Goal: Task Accomplishment & Management: Use online tool/utility

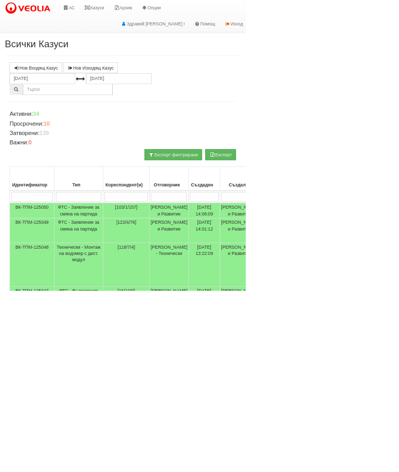
click at [175, 318] on input "search" at bounding box center [205, 320] width 71 height 16
type input "12"
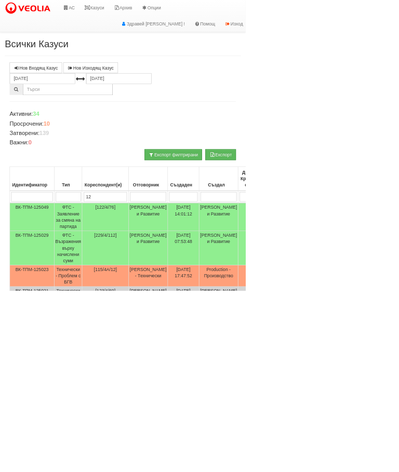
type input "120"
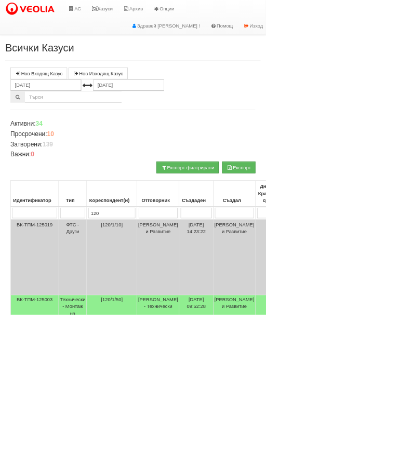
type input "120"
click at [114, 472] on td "Технически - Монтаж на водомер с дист. модул" at bounding box center [109, 476] width 42 height 66
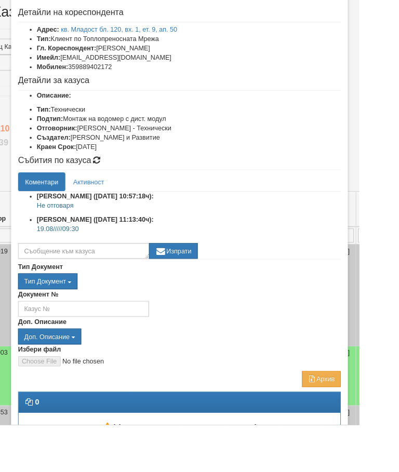
scroll to position [49, 0]
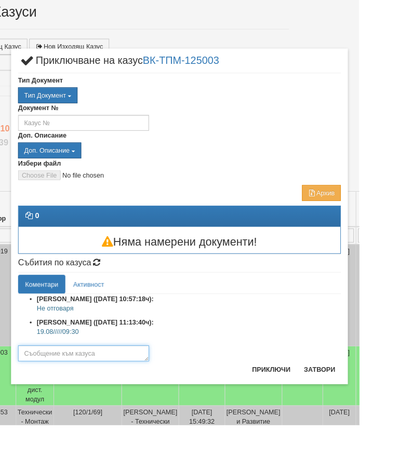
click at [105, 390] on textarea at bounding box center [93, 393] width 146 height 18
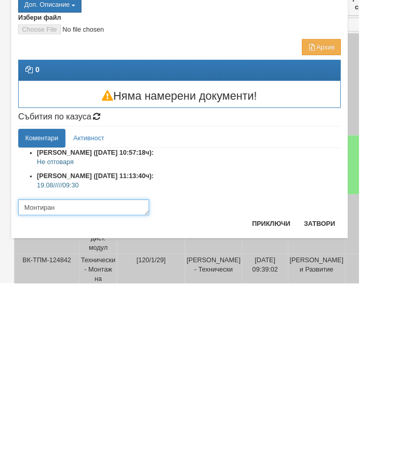
type textarea "Монтиран"
click at [314, 398] on button "Приключи" at bounding box center [301, 406] width 55 height 17
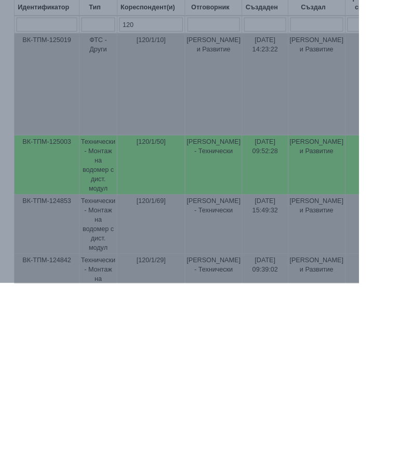
scroll to position [184, 0]
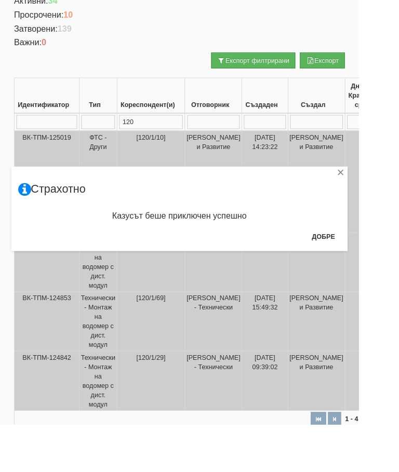
click at [374, 262] on button "Добре" at bounding box center [359, 263] width 38 height 17
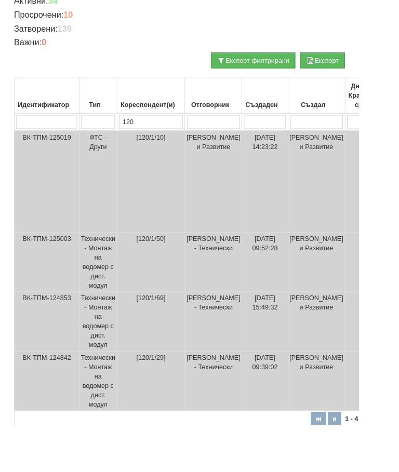
click at [186, 133] on input "120" at bounding box center [168, 136] width 71 height 16
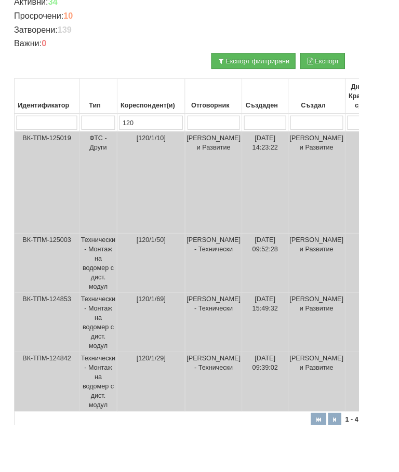
type input "12"
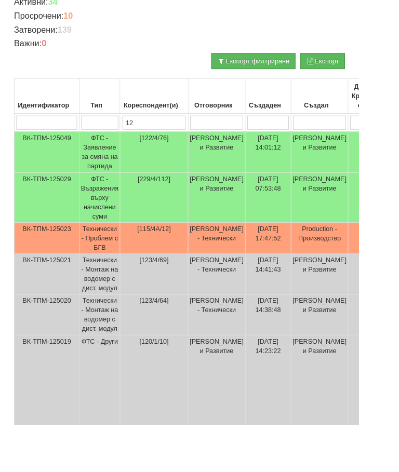
type input "1"
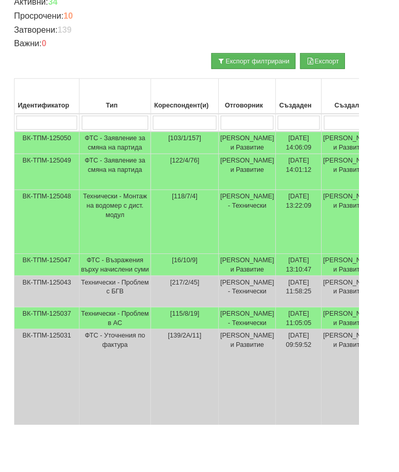
type input "1"
type input "138"
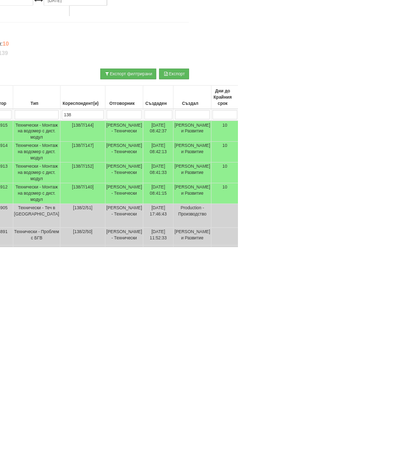
scroll to position [0, 66]
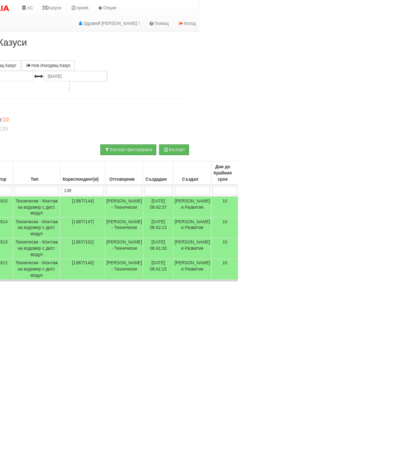
type input "138"
click at [56, 435] on td "Технически - Монтаж на водомер с дист. модул" at bounding box center [62, 417] width 80 height 35
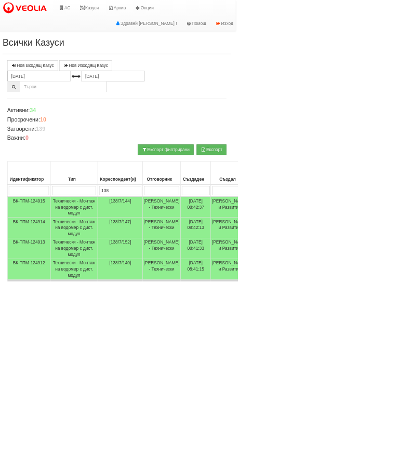
scroll to position [0, 0]
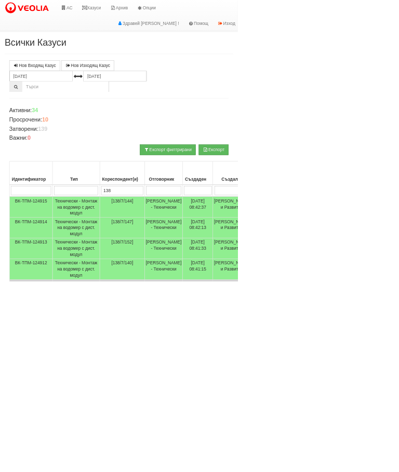
click at [119, 435] on td "Технически - Монтаж на водомер с дист. модул" at bounding box center [128, 417] width 80 height 35
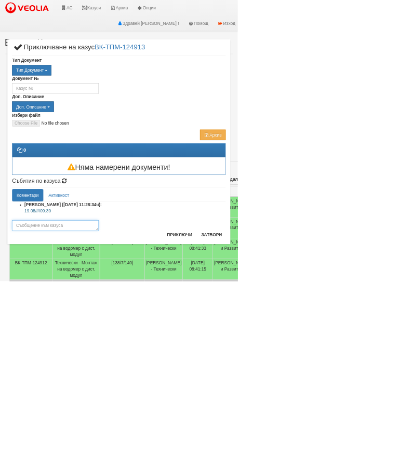
click at [166, 384] on textarea at bounding box center [93, 379] width 146 height 18
type textarea "Монтиран"
click at [329, 399] on button "Приключи" at bounding box center [301, 394] width 55 height 17
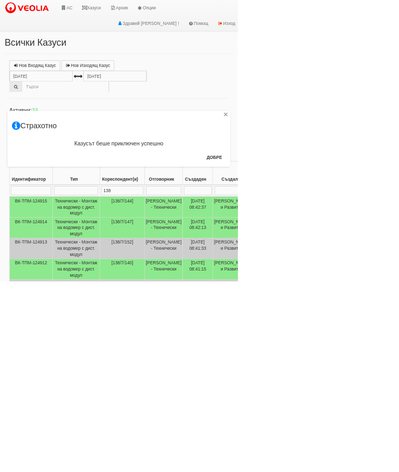
click at [379, 265] on button "Добре" at bounding box center [359, 264] width 38 height 17
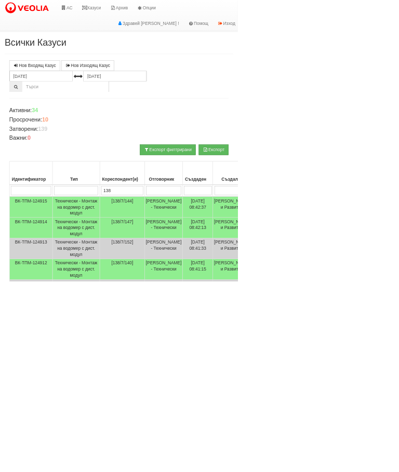
click at [113, 400] on td "Технически - Монтаж на водомер с дист. модул" at bounding box center [128, 382] width 80 height 35
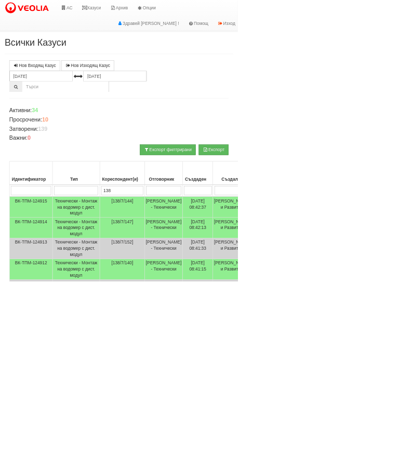
click at [110, 470] on td "Технически - Монтаж на водомер с дист. модул" at bounding box center [128, 452] width 80 height 35
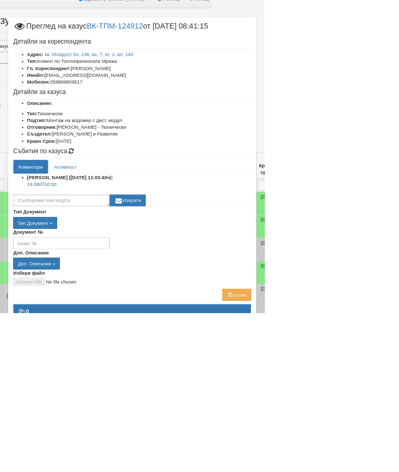
scroll to position [41, 80]
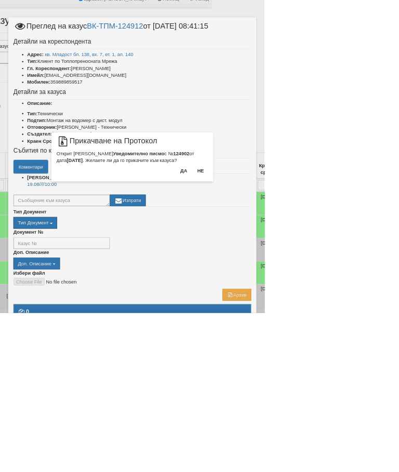
click at [288, 256] on button "Да" at bounding box center [277, 257] width 23 height 17
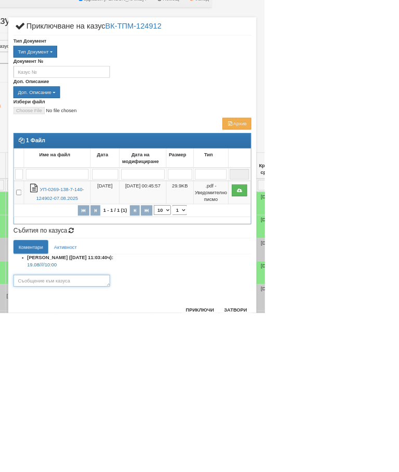
click at [166, 423] on textarea at bounding box center [93, 424] width 146 height 18
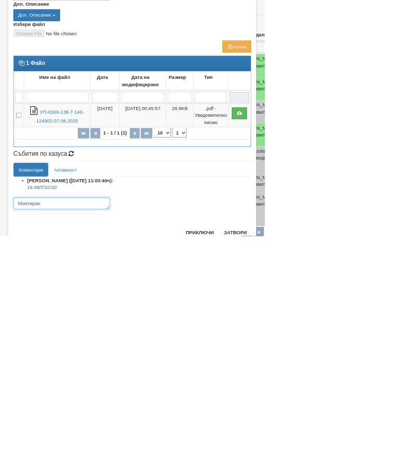
type textarea "Монтиран"
click at [329, 459] on button "Приключи" at bounding box center [301, 467] width 55 height 17
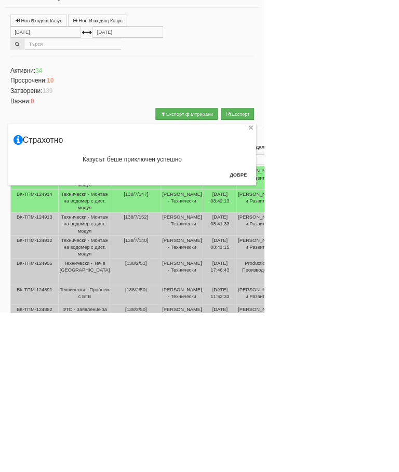
click at [379, 263] on button "Добре" at bounding box center [359, 264] width 38 height 17
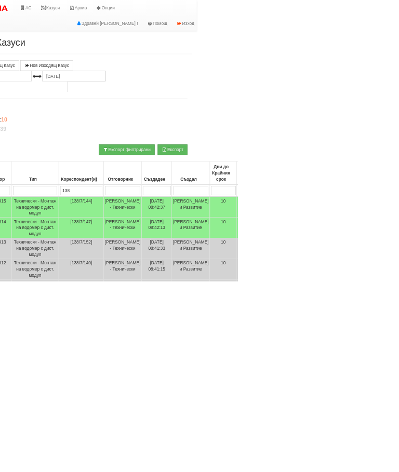
scroll to position [0, 0]
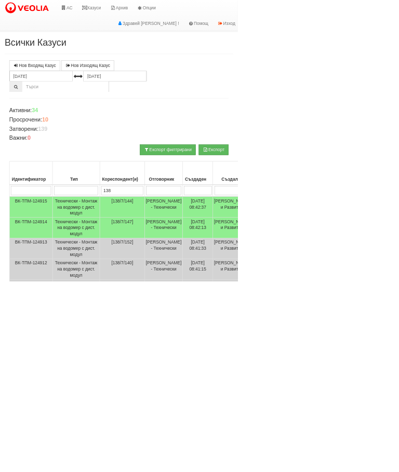
click at [181, 317] on input "138" at bounding box center [205, 320] width 71 height 16
type input "1"
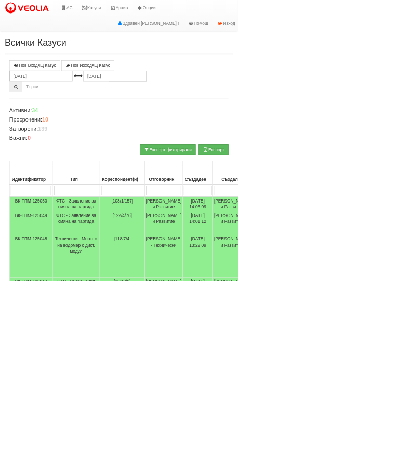
click at [119, 322] on input "search" at bounding box center [128, 320] width 74 height 16
type input "Т"
type input "Тех"
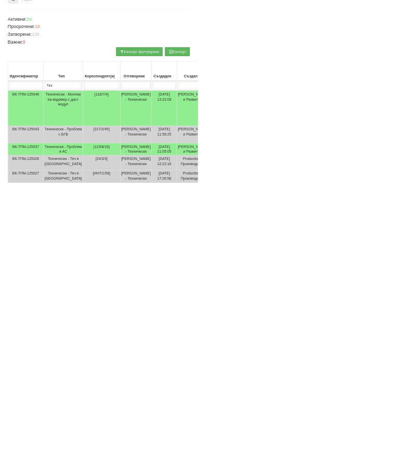
scroll to position [44, 15]
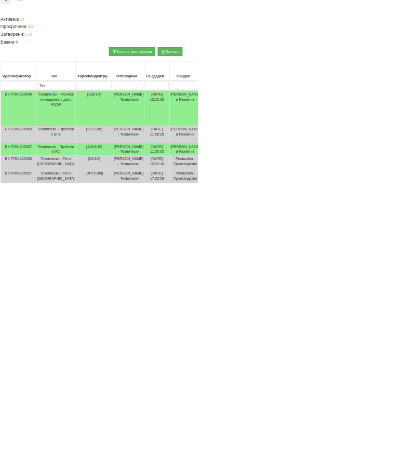
type input "Тех"
type input "Ак"
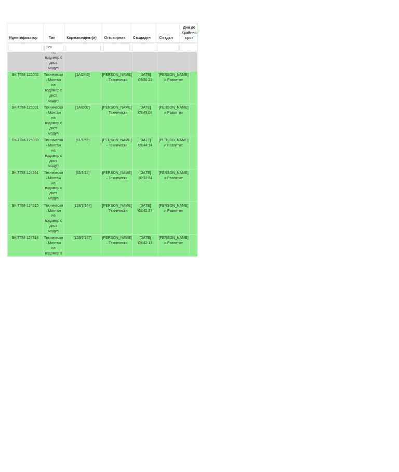
scroll to position [470, 1]
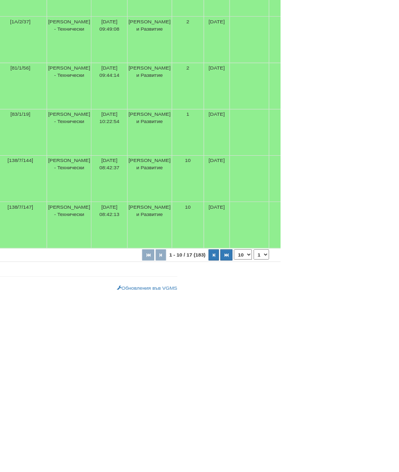
type input "Ак"
click at [313, 415] on button "button" at bounding box center [321, 423] width 17 height 16
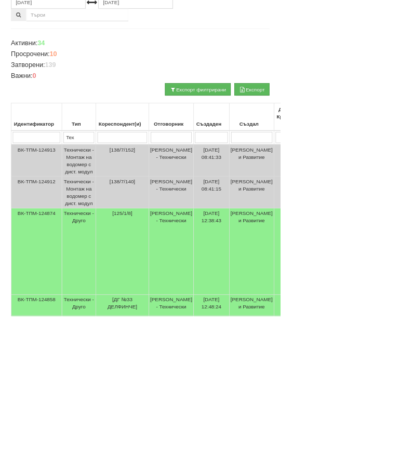
scroll to position [101, 0]
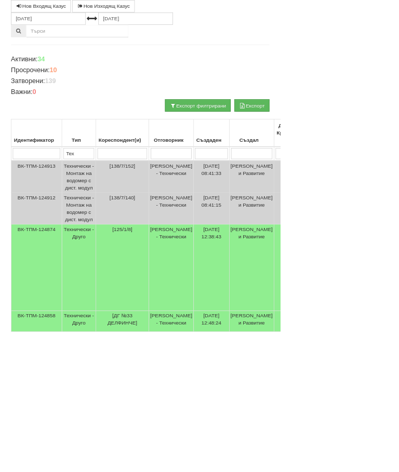
select select "1"
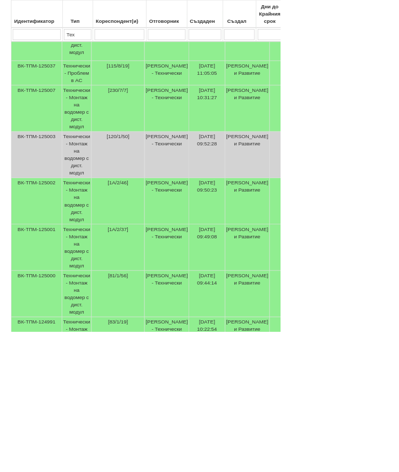
scroll to position [315, 0]
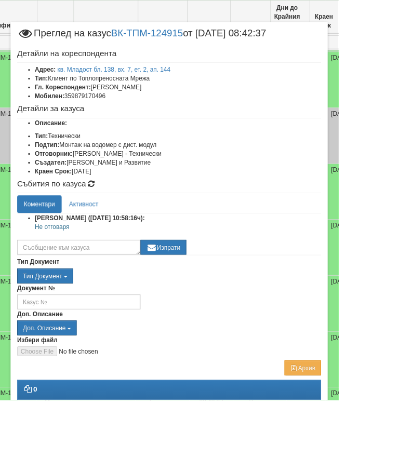
scroll to position [468, 45]
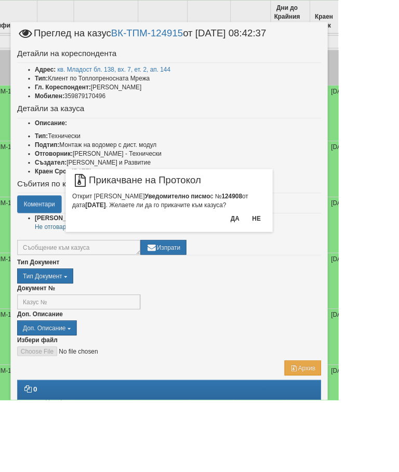
click at [288, 259] on button "Да" at bounding box center [277, 257] width 23 height 17
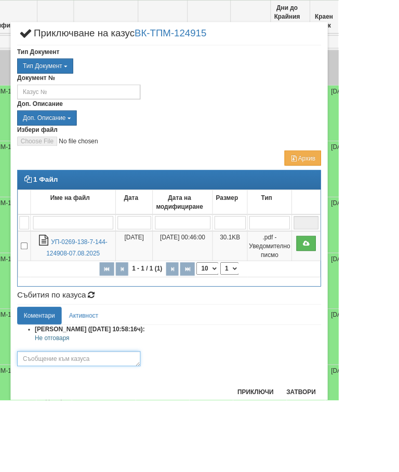
click at [117, 426] on textarea at bounding box center [93, 424] width 146 height 18
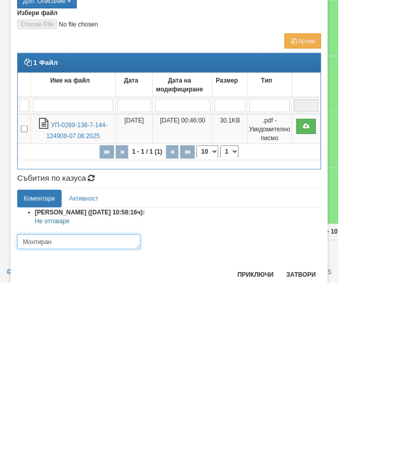
type textarea "Монтиран"
click at [329, 454] on button "Приключи" at bounding box center [301, 462] width 55 height 17
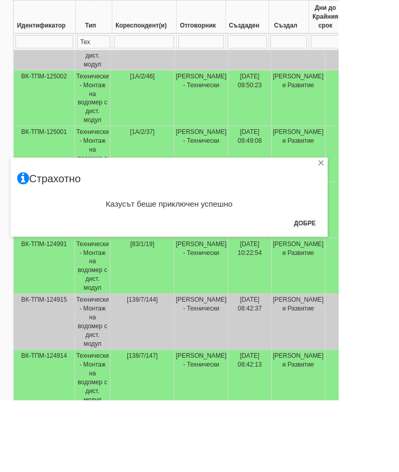
click at [379, 259] on button "Добре" at bounding box center [359, 263] width 38 height 17
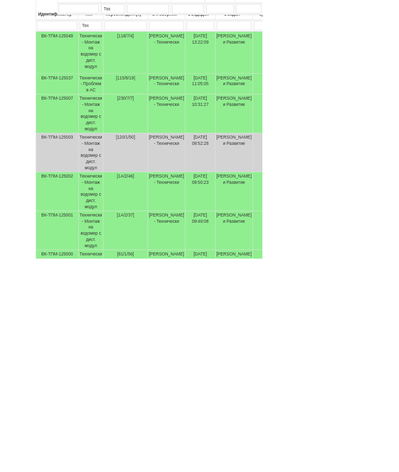
scroll to position [125, 0]
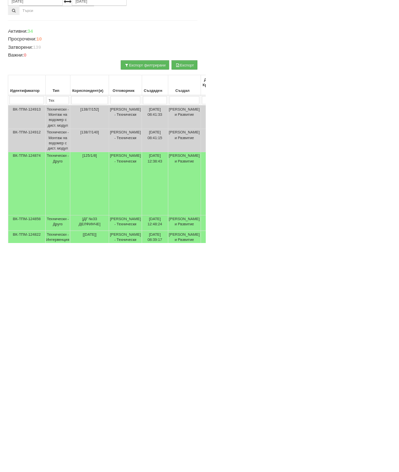
select select "2"
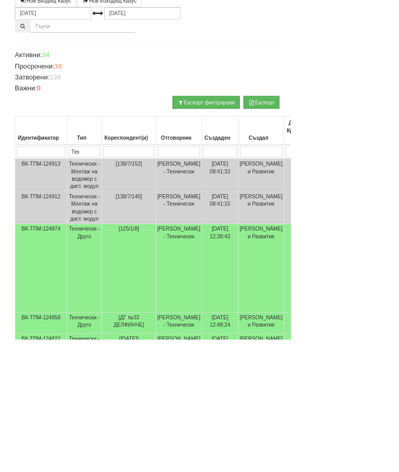
scroll to position [0, 0]
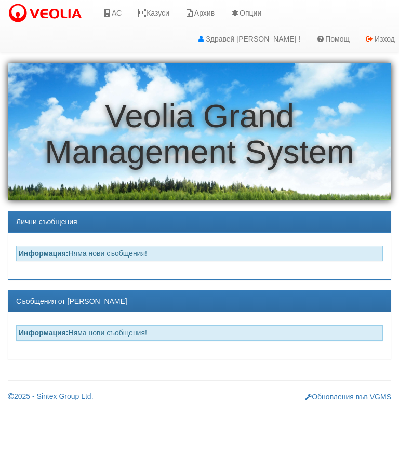
click at [118, 14] on link "АС" at bounding box center [112, 13] width 35 height 26
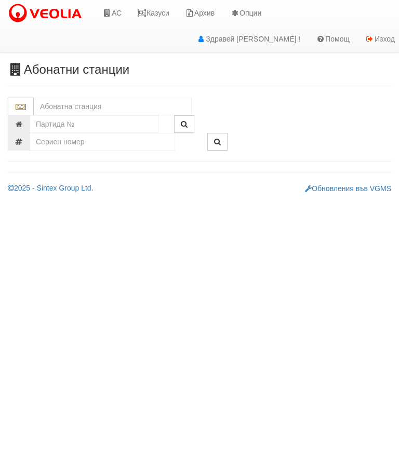
click at [90, 103] on input "text" at bounding box center [113, 107] width 158 height 18
click at [98, 123] on div "119/1 - Младост - "ВЕОЛИЯ"" at bounding box center [112, 123] width 155 height 12
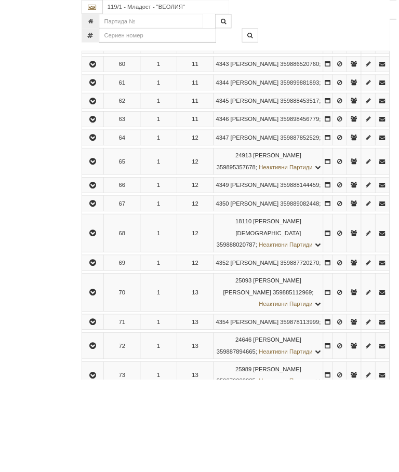
scroll to position [2298, 0]
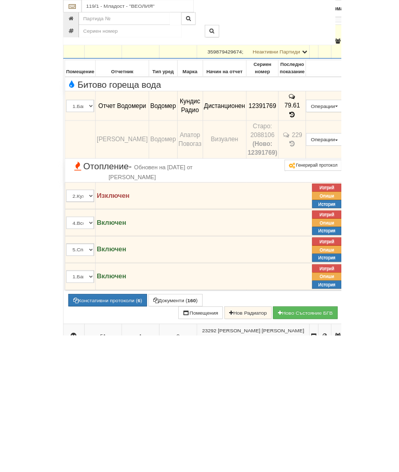
scroll to position [1877, 0]
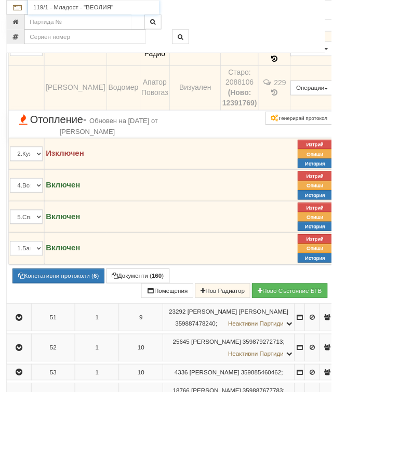
click at [104, 7] on input "119/1 - Младост - "ВЕОЛИЯ"" at bounding box center [113, 9] width 158 height 18
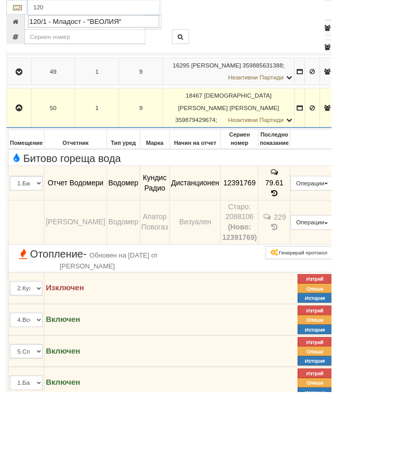
click at [117, 20] on div "120/1 - Младост - "ВЕОЛИЯ"" at bounding box center [112, 26] width 155 height 12
type input "120/1 - Младост - "ВЕОЛИЯ""
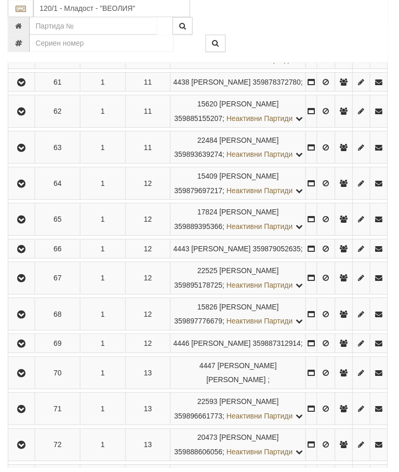
scroll to position [2120, 0]
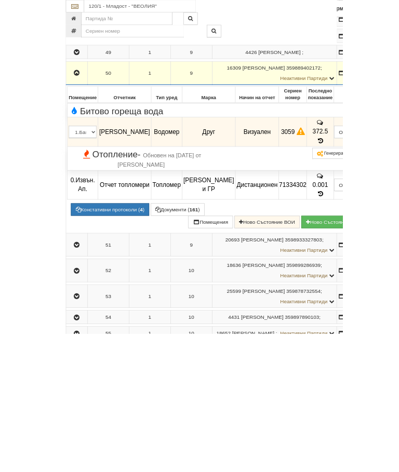
scroll to position [1807, 0]
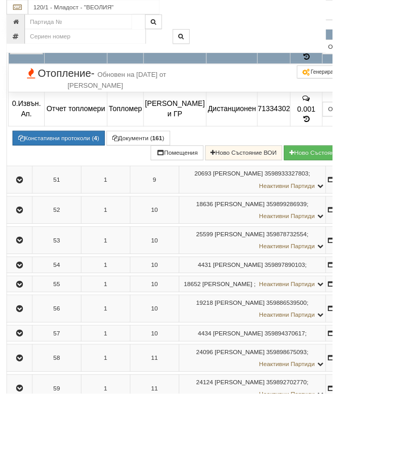
click at [0, 0] on button "Подмяна" at bounding box center [0, 0] width 0 height 0
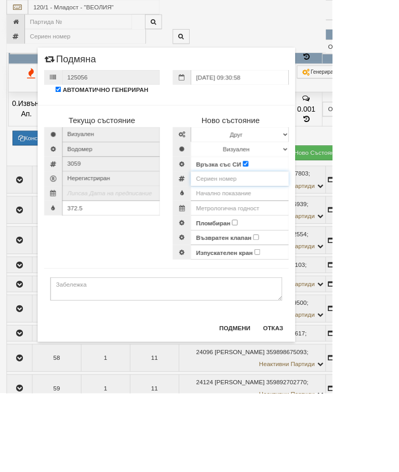
click at [301, 210] on input "number" at bounding box center [287, 215] width 117 height 18
type input "60056992"
click at [322, 230] on input "text" at bounding box center [287, 233] width 117 height 18
type input "0.0"
click at [347, 155] on select "Избери Марка и модел Апатор Повогаз Друг Кундис Радио Сименс Визуален Сименс Ра…" at bounding box center [287, 162] width 117 height 18
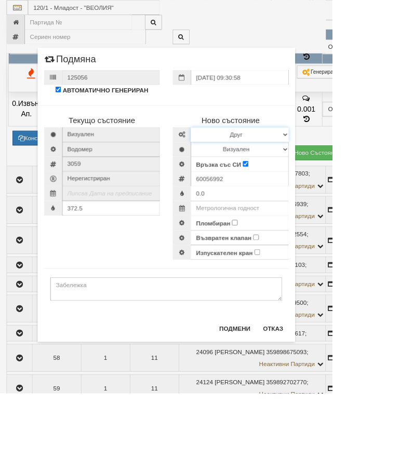
select select "ed08aeea-bb71-eb11-810c-b7de96689bdf"
click at [347, 177] on select "Визуален Дистанционен Изолирана линия БГВ Няма Oтклонение БГВ Няма Щранг БГВ" at bounding box center [287, 179] width 117 height 18
select select "2"
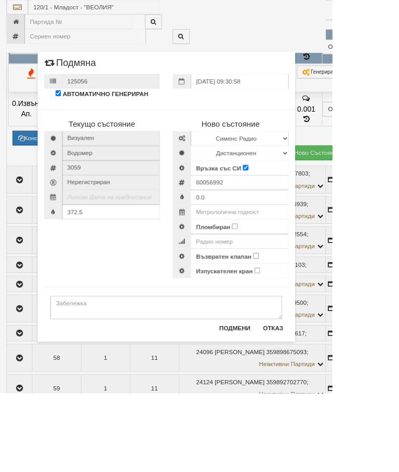
click at [285, 274] on input "Пломбиран" at bounding box center [282, 272] width 7 height 7
checkbox input "true"
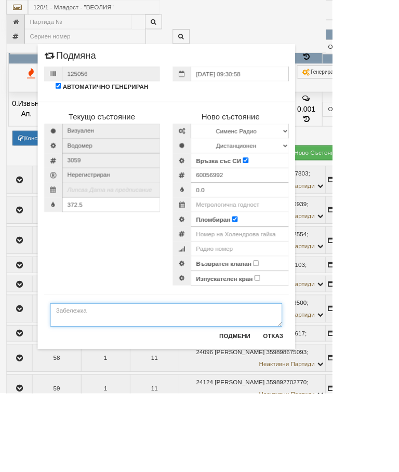
click at [128, 379] on textarea at bounding box center [199, 378] width 279 height 28
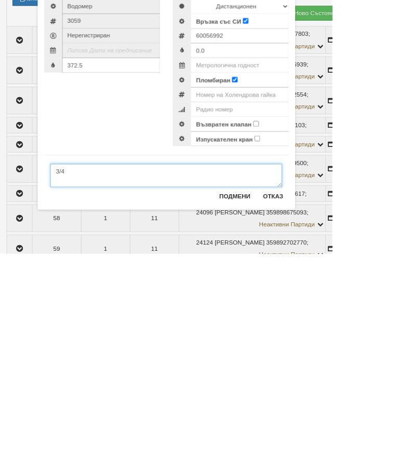
type textarea "3/4"
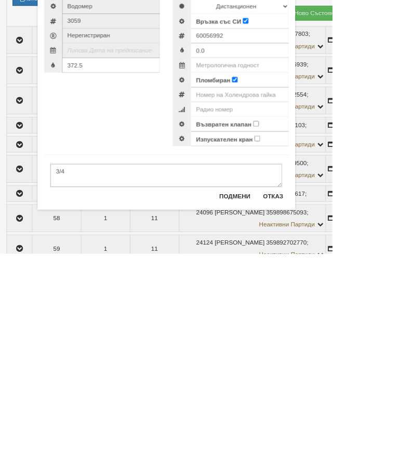
click at [311, 313] on input "Възвратен клапан" at bounding box center [307, 316] width 7 height 7
checkbox input "true"
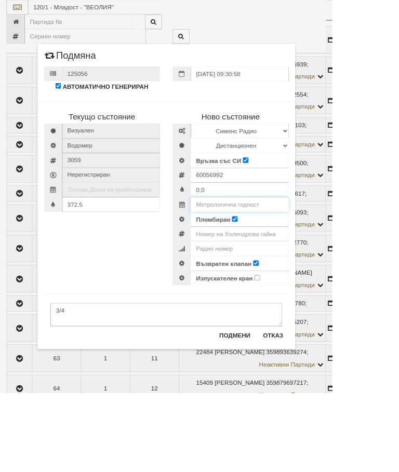
click at [338, 242] on input "text" at bounding box center [287, 246] width 117 height 18
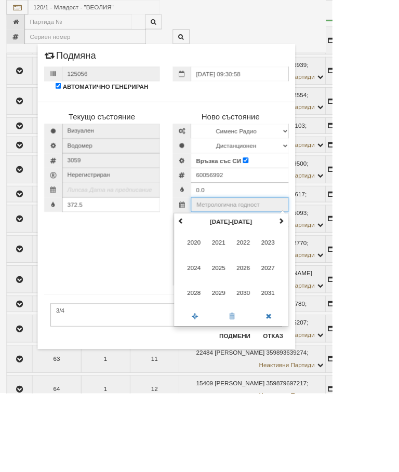
click at [341, 263] on span at bounding box center [337, 265] width 7 height 7
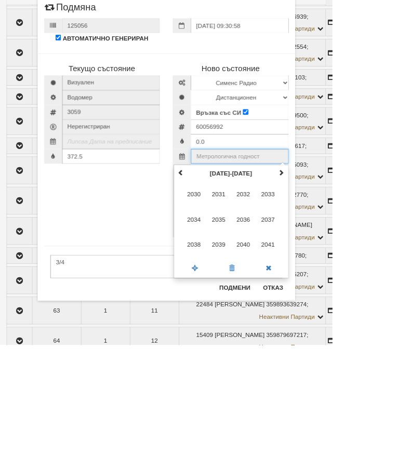
click at [277, 308] on span "2035" at bounding box center [262, 322] width 28 height 28
type input "2035"
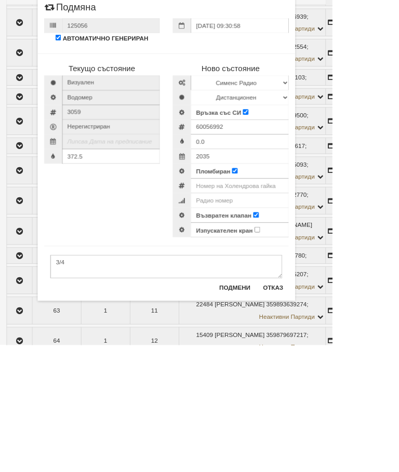
scroll to position [2033, 0]
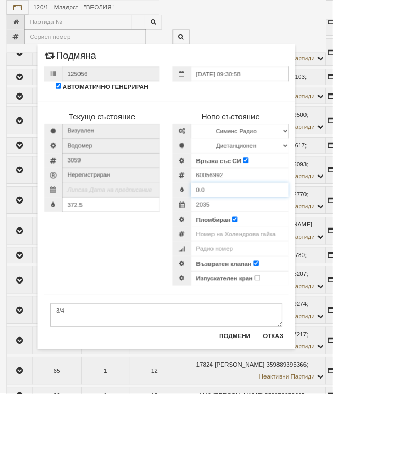
click at [298, 226] on input "0.0" at bounding box center [287, 228] width 117 height 18
type input "0.066"
click at [152, 245] on div "372.5" at bounding box center [122, 246] width 139 height 18
type input "3"
type input "391.4"
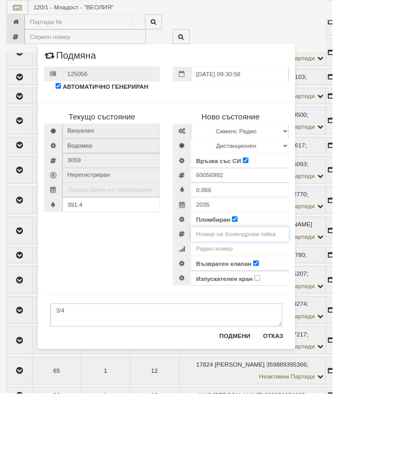
click at [347, 277] on input "number" at bounding box center [287, 281] width 117 height 18
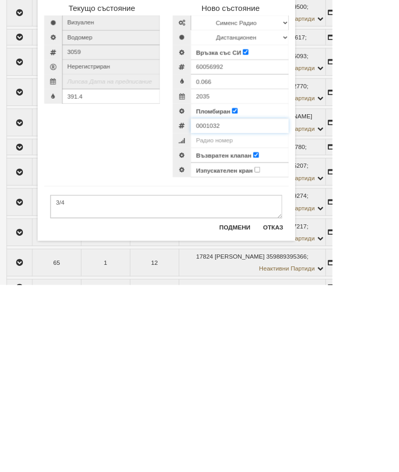
type input "0001032"
click at [307, 395] on button "Подмени" at bounding box center [282, 403] width 50 height 17
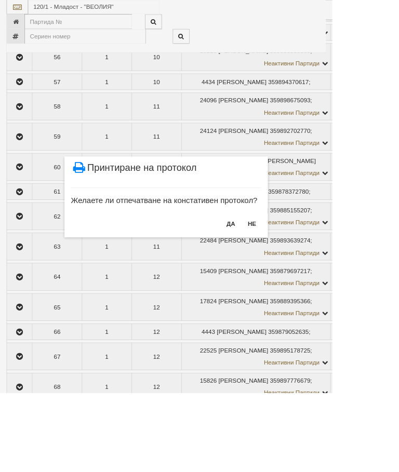
click at [314, 272] on button "НЕ" at bounding box center [303, 269] width 22 height 17
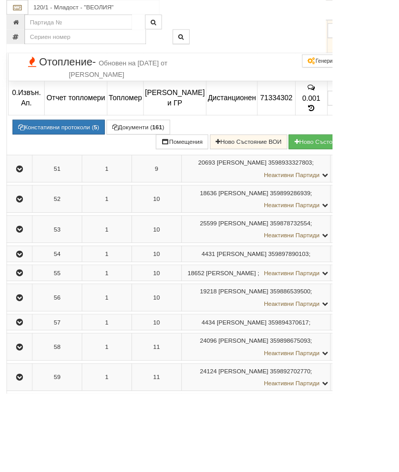
scroll to position [1897, 22]
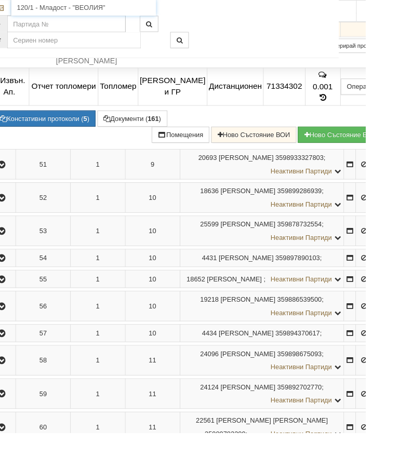
click at [86, 6] on input "120/1 - Младост - "ВЕОЛИЯ"" at bounding box center [91, 9] width 158 height 18
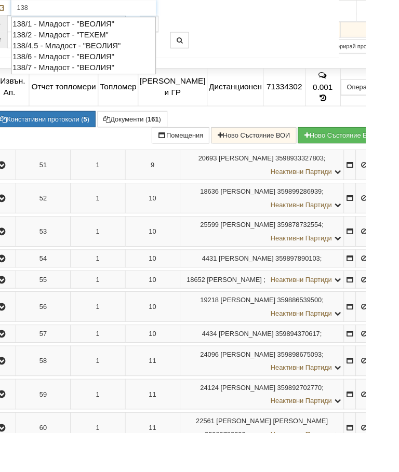
click at [73, 70] on div "138/7 - Младост - "ВЕОЛИЯ"" at bounding box center [91, 74] width 155 height 12
type input "138/7 - Младост - "ВЕОЛИЯ""
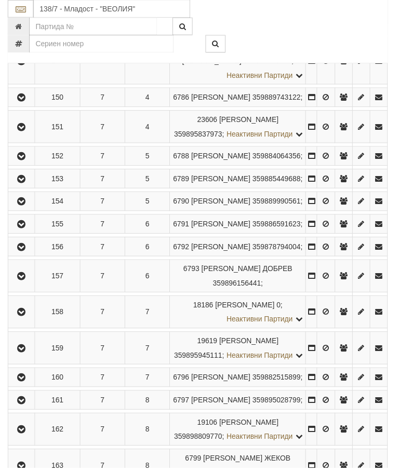
scroll to position [575, 0]
click at [26, 161] on icon "button" at bounding box center [22, 157] width 12 height 7
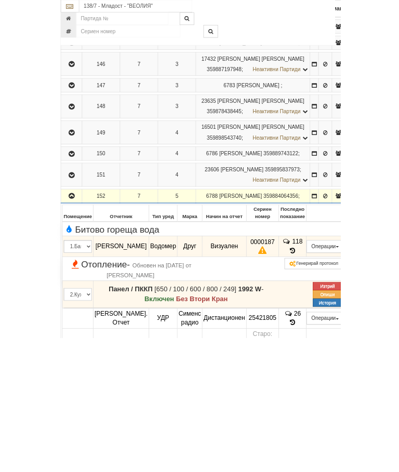
scroll to position [522, 0]
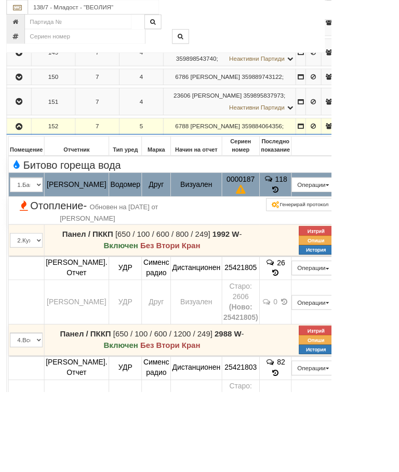
click at [0, 0] on button "Подмяна" at bounding box center [0, 0] width 0 height 0
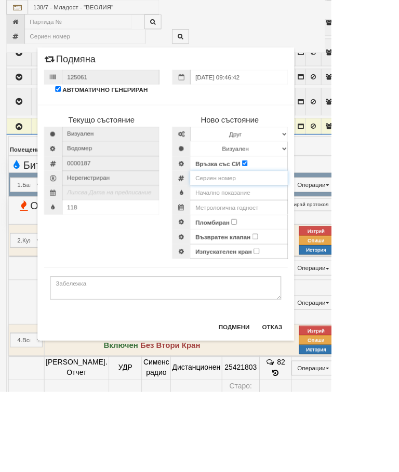
click at [301, 211] on input "number" at bounding box center [287, 215] width 117 height 18
type input "52850139"
click at [347, 176] on select "Визуален Дистанционен Изолирана линия БГВ Няма Oтклонение БГВ Няма Щранг БГВ" at bounding box center [287, 179] width 117 height 18
select select "2"
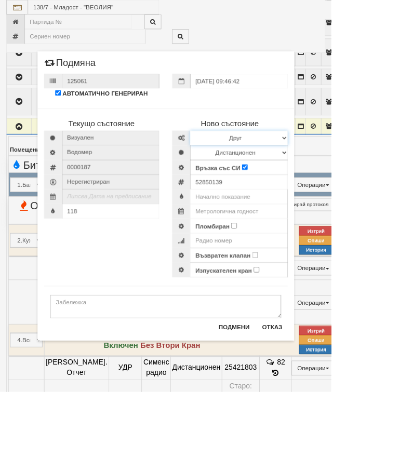
click at [347, 158] on select "Избери Марка и модел Апатор Повогаз Друг Кундис Радио Сименс Визуален Сименс Ра…" at bounding box center [287, 166] width 117 height 18
select select "ed08aeea-bb71-eb11-810c-b7de96689bdf"
click at [324, 232] on input "text" at bounding box center [287, 237] width 117 height 18
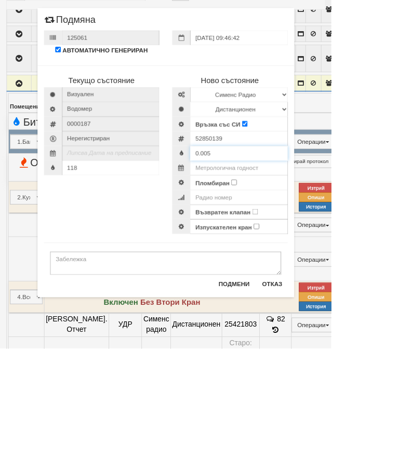
type input "0.005"
click at [285, 269] on input "Пломбиран" at bounding box center [282, 272] width 7 height 7
checkbox input "true"
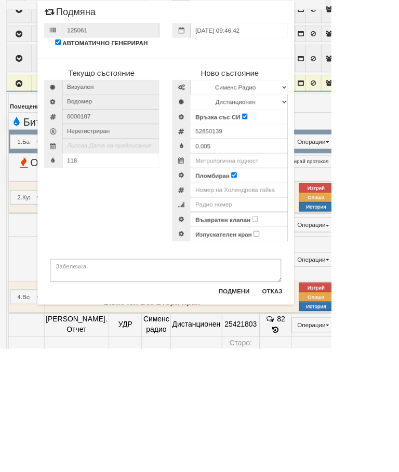
scroll to position [574, 0]
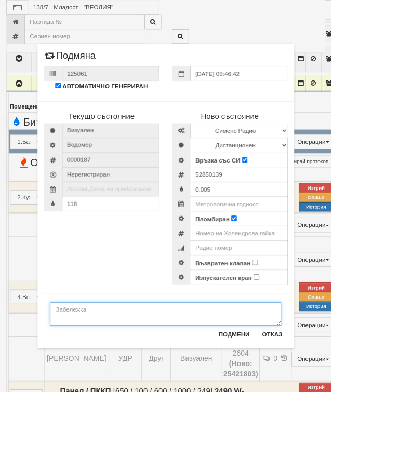
click at [120, 372] on textarea at bounding box center [199, 378] width 279 height 28
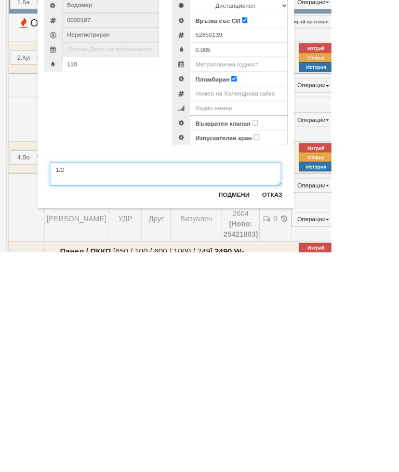
type textarea "1/2"
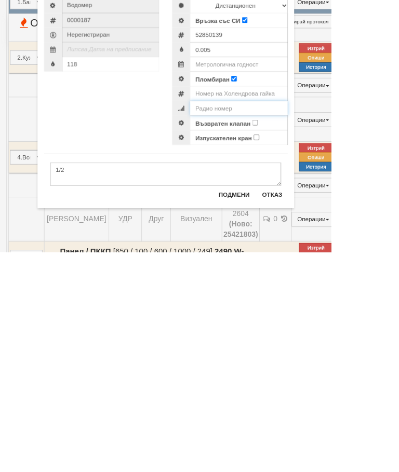
click at [346, 290] on input "number" at bounding box center [287, 299] width 117 height 18
click at [347, 272] on input "number" at bounding box center [287, 281] width 117 height 18
click at [302, 312] on label "Възвратен клапан" at bounding box center [268, 317] width 67 height 10
click at [311, 313] on input "Възвратен клапан" at bounding box center [307, 316] width 7 height 7
checkbox input "true"
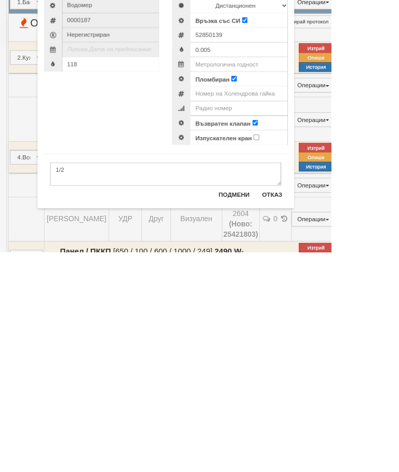
scroll to position [743, 0]
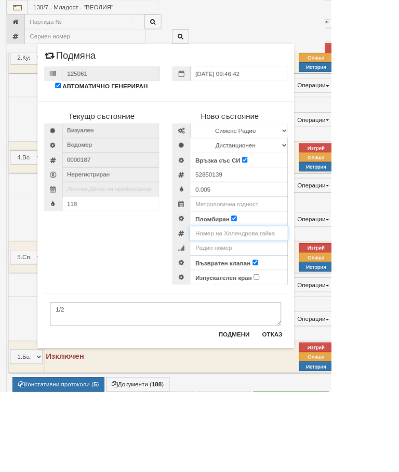
click at [347, 281] on input "number" at bounding box center [287, 281] width 117 height 18
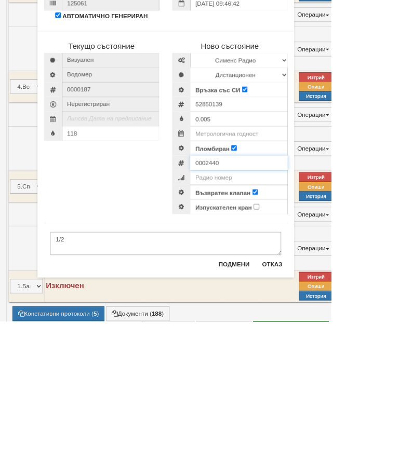
type input "0002440"
click at [153, 237] on input "118" at bounding box center [133, 246] width 117 height 18
type input "123"
click at [334, 237] on input "text" at bounding box center [287, 246] width 117 height 18
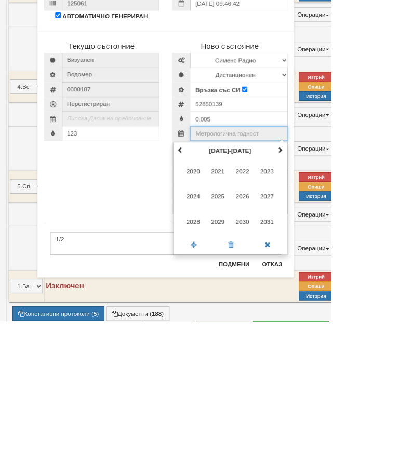
click at [341, 262] on span at bounding box center [337, 265] width 7 height 7
click at [277, 308] on span "2035" at bounding box center [262, 322] width 28 height 28
type input "2035"
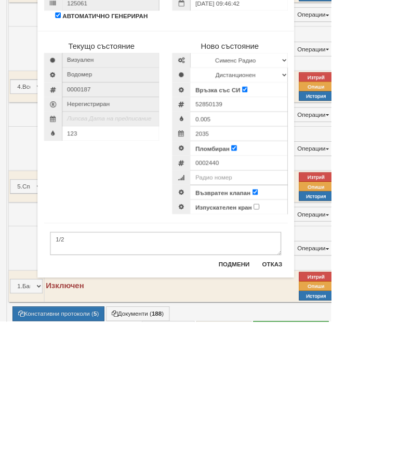
scroll to position [827, 0]
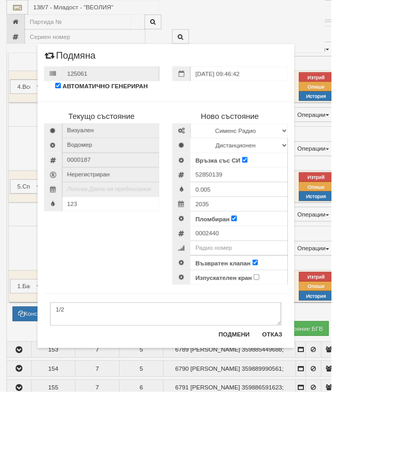
click at [307, 405] on button "Подмени" at bounding box center [282, 403] width 50 height 17
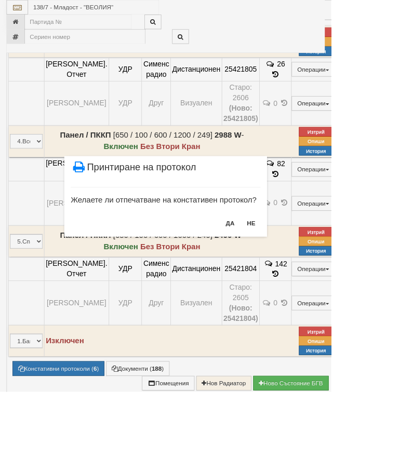
click at [314, 276] on button "НЕ" at bounding box center [303, 269] width 22 height 17
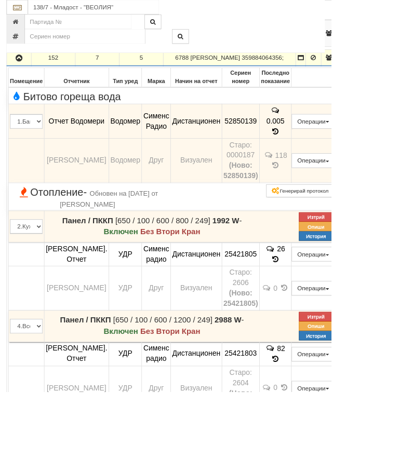
scroll to position [605, 0]
click at [23, 73] on icon "button" at bounding box center [23, 69] width 12 height 7
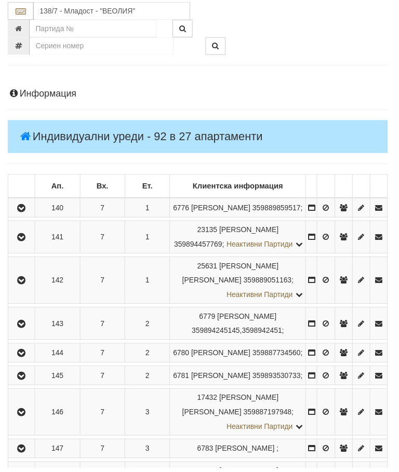
scroll to position [95, 0]
click at [21, 214] on icon "button" at bounding box center [22, 210] width 12 height 7
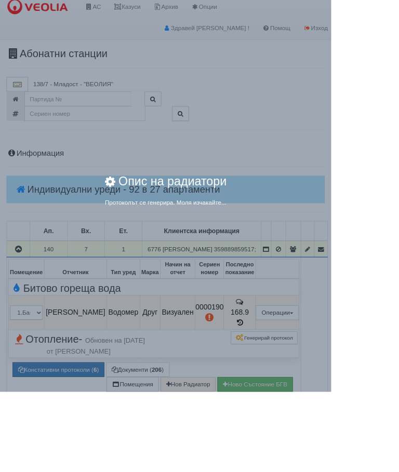
scroll to position [24, 0]
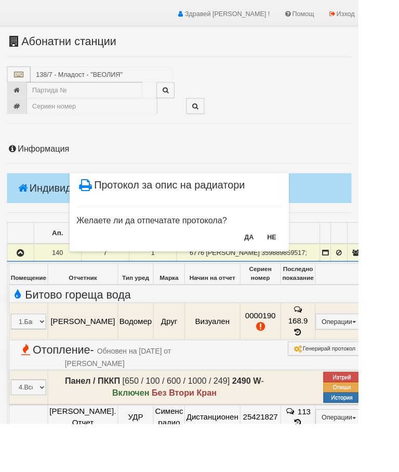
click at [314, 266] on button "НЕ" at bounding box center [303, 264] width 22 height 17
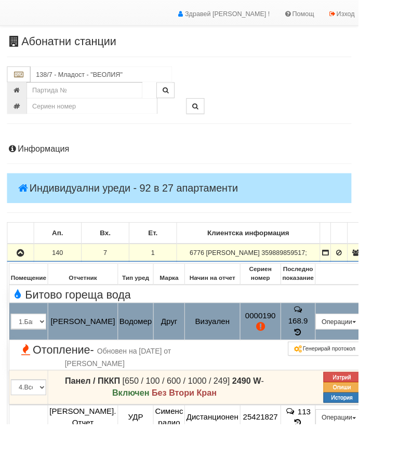
click at [0, 0] on button "Подмяна" at bounding box center [0, 0] width 0 height 0
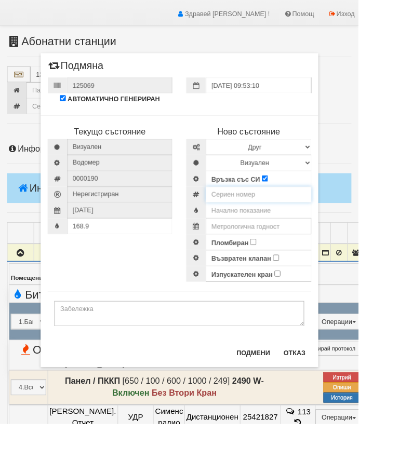
click at [288, 217] on input "number" at bounding box center [287, 217] width 117 height 18
type input "52951818"
click at [307, 230] on input "text" at bounding box center [287, 235] width 117 height 18
type input "0"
click at [347, 182] on select "Визуален Дистанционен Изолирана линия БГВ Няма Oтклонение БГВ Няма Щранг БГВ" at bounding box center [287, 182] width 117 height 18
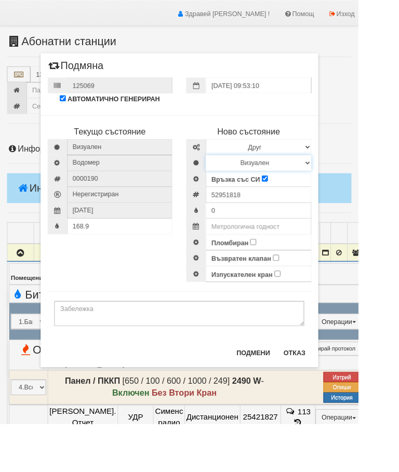
select select "2"
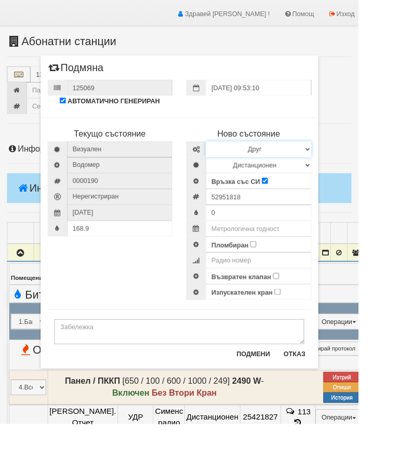
click at [347, 162] on select "Избери Марка и модел Апатор Повогаз Друг Кундис Радио Сименс Визуален Сименс Ра…" at bounding box center [287, 166] width 117 height 18
select select "ed08aeea-bb71-eb11-810c-b7de96689bdf"
click at [316, 256] on input "text" at bounding box center [287, 255] width 117 height 18
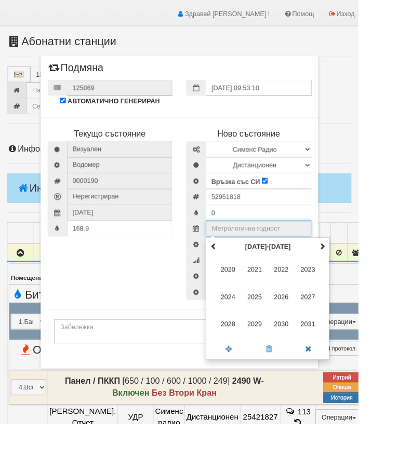
click at [362, 273] on span at bounding box center [358, 274] width 7 height 7
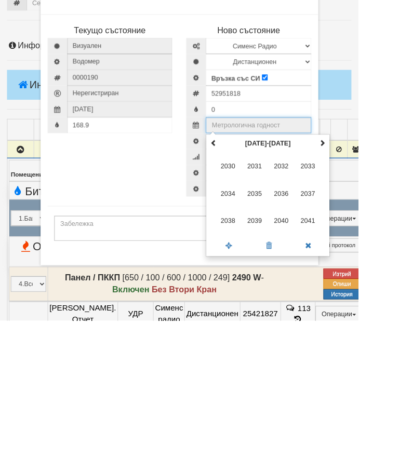
click at [298, 317] on span "2035" at bounding box center [284, 331] width 28 height 28
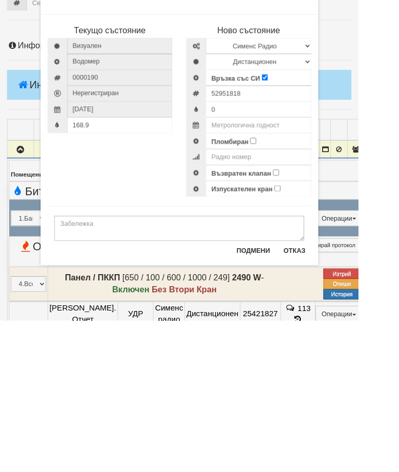
type input "2035"
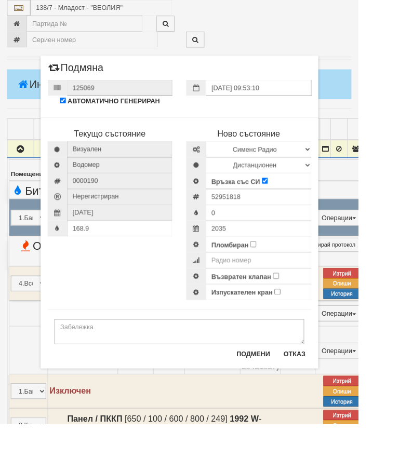
click at [285, 272] on input "Пломбиран" at bounding box center [282, 272] width 7 height 7
checkbox input "true"
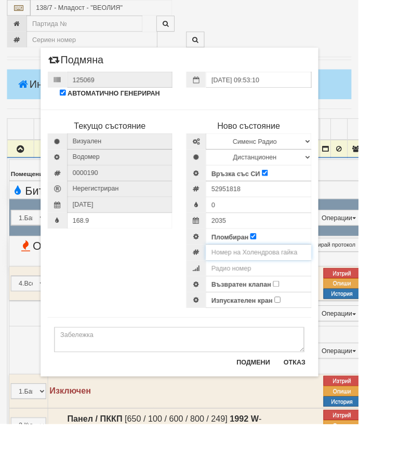
click at [336, 283] on input "number" at bounding box center [287, 281] width 117 height 18
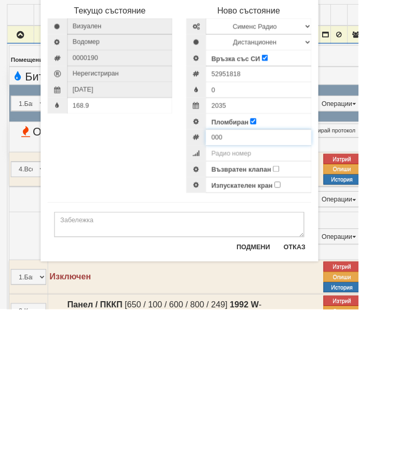
type input "000"
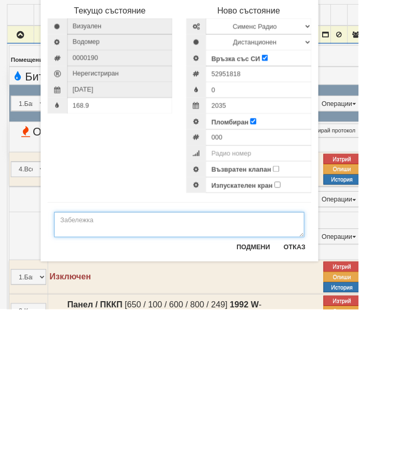
click at [108, 364] on textarea at bounding box center [199, 378] width 279 height 28
type textarea "1/2"
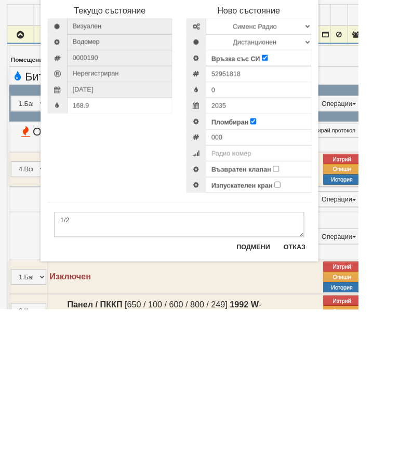
click at [311, 313] on input "Възвратен клапан" at bounding box center [307, 316] width 7 height 7
checkbox input "true"
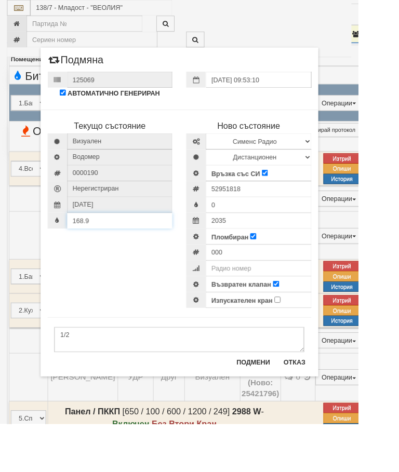
click at [134, 249] on input "168.9" at bounding box center [133, 246] width 117 height 18
type input "1"
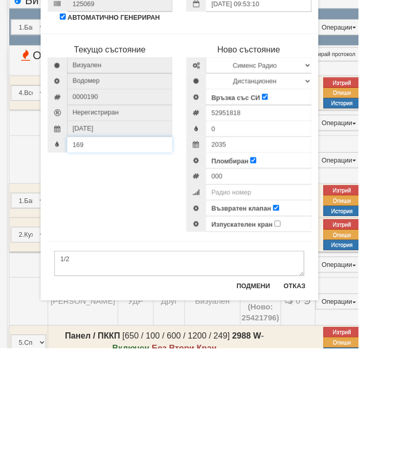
type input "169"
click at [280, 272] on div "000" at bounding box center [276, 281] width 139 height 18
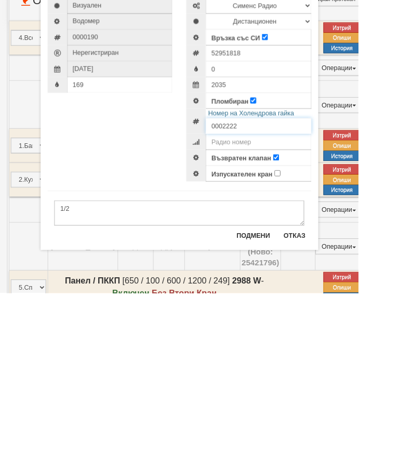
type input "0002222"
click at [296, 400] on button "Подмени" at bounding box center [282, 408] width 50 height 17
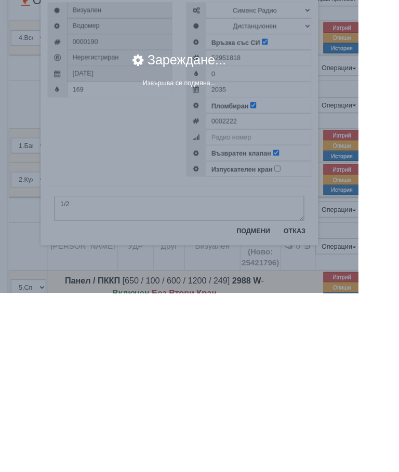
scroll to position [413, 0]
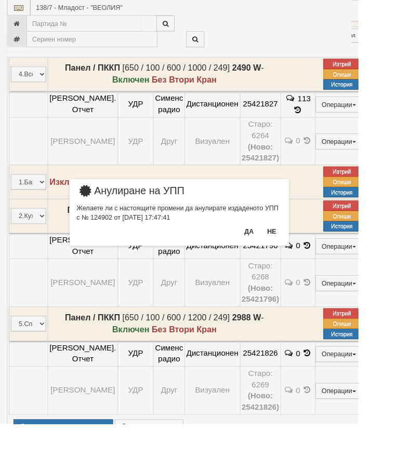
click at [288, 259] on button "Да" at bounding box center [277, 257] width 23 height 17
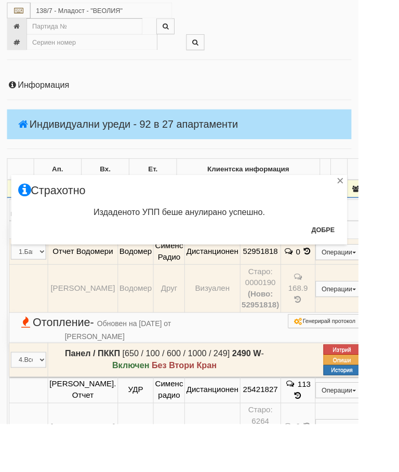
scroll to position [95, 0]
click at [375, 261] on button "Добре" at bounding box center [359, 256] width 38 height 17
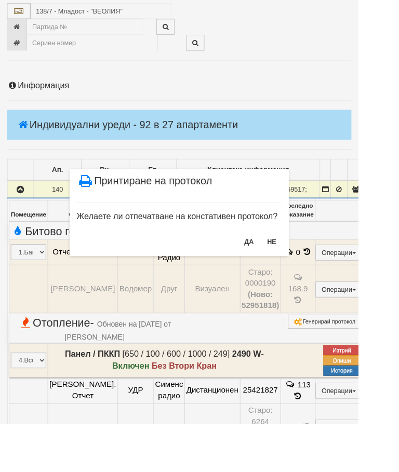
click at [314, 271] on button "НЕ" at bounding box center [303, 269] width 22 height 17
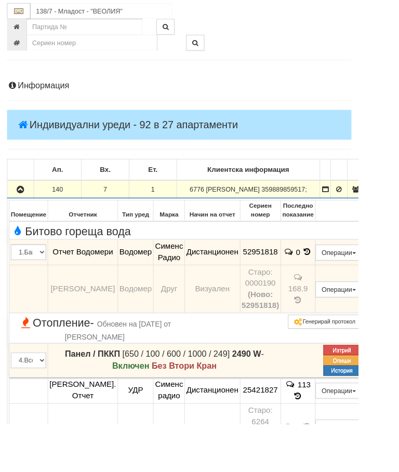
click at [30, 214] on button "button" at bounding box center [23, 211] width 26 height 16
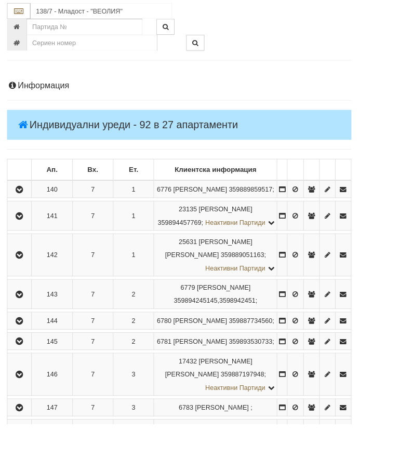
scroll to position [116, 0]
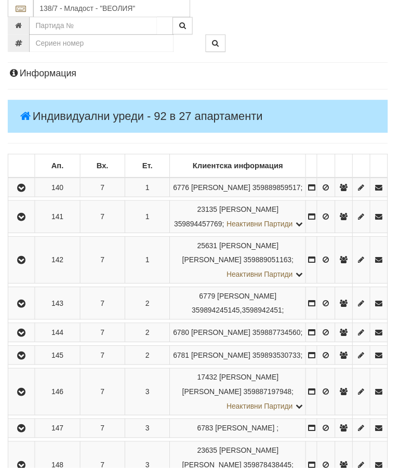
click at [28, 340] on icon "button" at bounding box center [22, 336] width 12 height 7
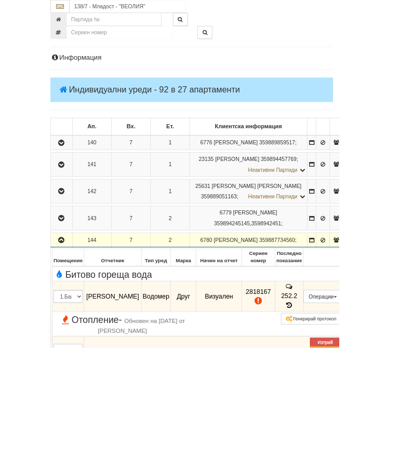
scroll to position [216, 0]
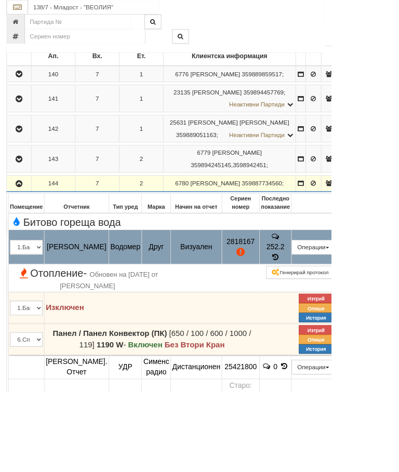
click at [0, 0] on button "Подмяна" at bounding box center [0, 0] width 0 height 0
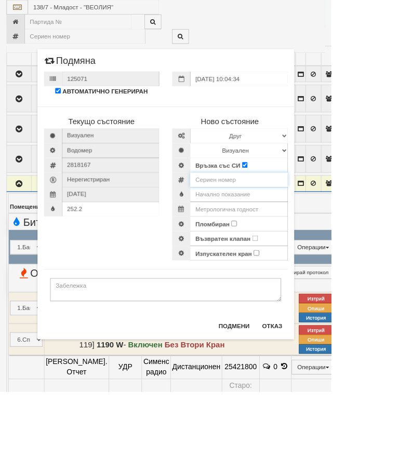
click at [306, 220] on input "number" at bounding box center [287, 217] width 117 height 18
type input "52951840"
click at [329, 228] on input "text" at bounding box center [287, 235] width 117 height 18
type input "0"
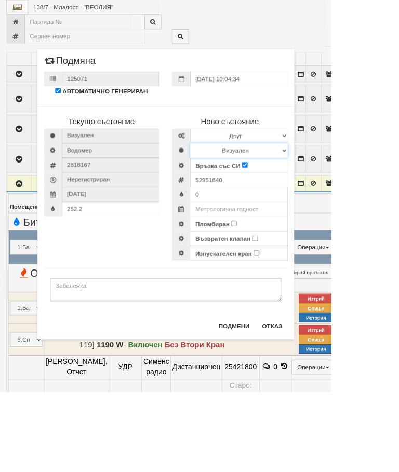
click at [347, 183] on select "Визуален Дистанционен Изолирана линия БГВ Няма Oтклонение БГВ Няма Щранг БГВ" at bounding box center [287, 182] width 117 height 18
select select "2"
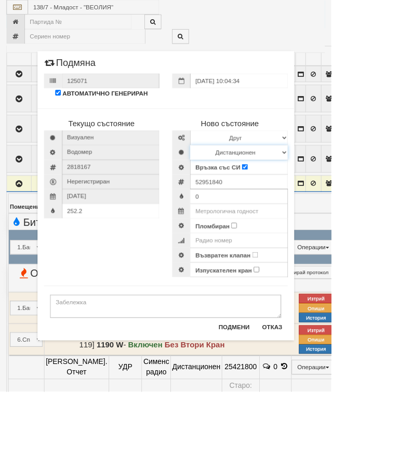
scroll to position [216, 0]
click at [347, 168] on select "Избери Марка и модел Апатор Повогаз Друг Кундис Радио Сименс Визуален Сименс Ра…" at bounding box center [287, 166] width 117 height 18
select select "ed08aeea-bb71-eb11-810c-b7de96689bdf"
click at [285, 274] on input "Пломбиран" at bounding box center [282, 272] width 7 height 7
checkbox input "true"
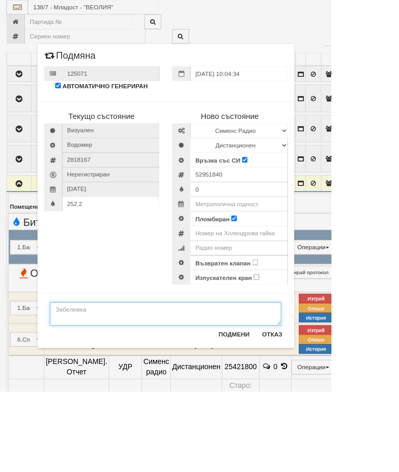
click at [124, 370] on textarea at bounding box center [199, 378] width 279 height 28
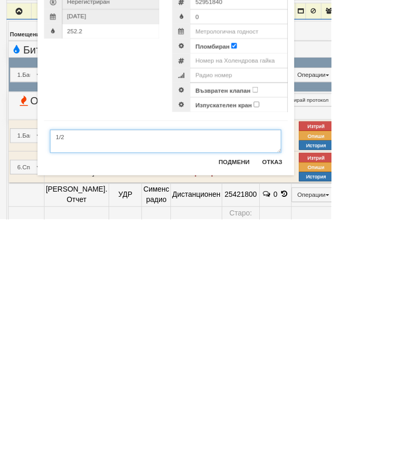
type textarea "1/2"
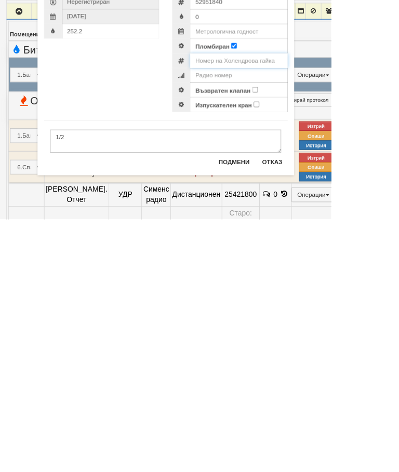
click at [347, 272] on input "number" at bounding box center [287, 281] width 117 height 18
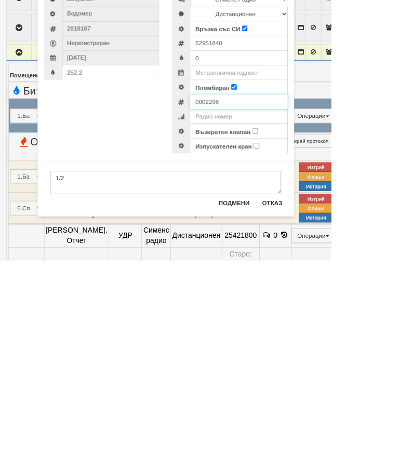
type input "0002296"
click at [311, 313] on input "Възвратен клапан" at bounding box center [307, 316] width 7 height 7
checkbox input "true"
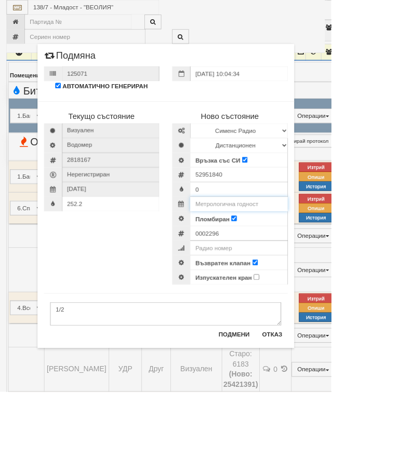
click at [341, 244] on input "text" at bounding box center [287, 246] width 117 height 18
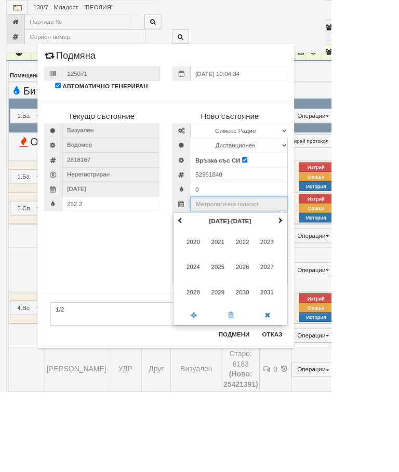
click at [341, 262] on span at bounding box center [337, 265] width 7 height 7
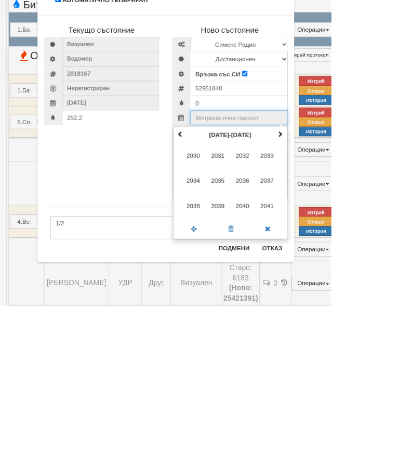
click at [277, 308] on span "2035" at bounding box center [262, 322] width 28 height 28
type input "2035"
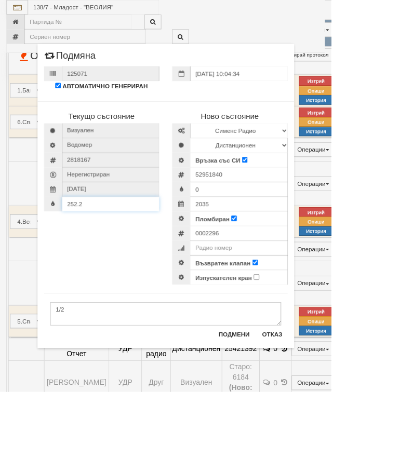
click at [152, 253] on input "252.2" at bounding box center [133, 246] width 117 height 18
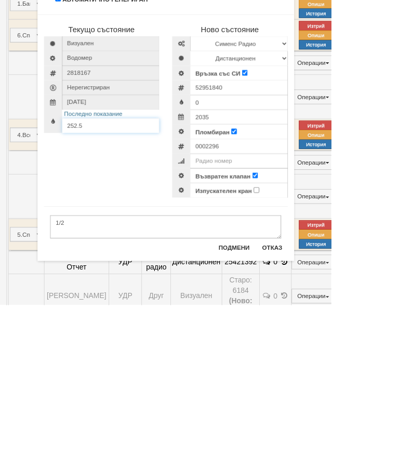
type input "252.5"
click at [307, 395] on button "Подмени" at bounding box center [282, 403] width 50 height 17
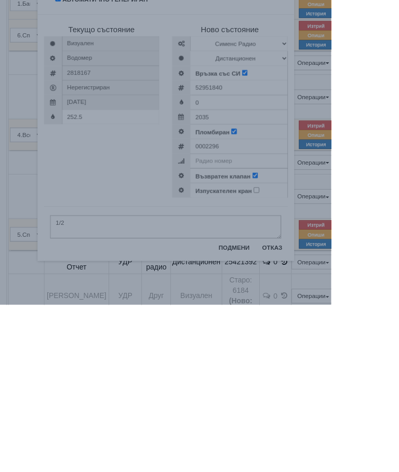
scroll to position [583, 0]
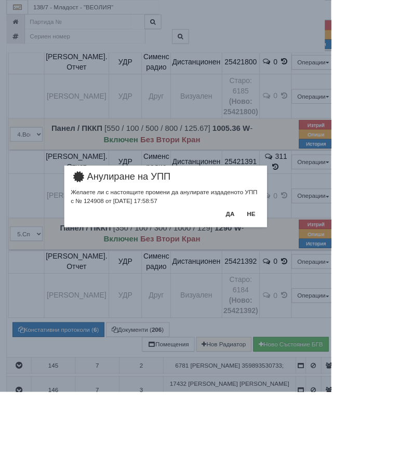
click at [288, 259] on button "Да" at bounding box center [277, 257] width 23 height 17
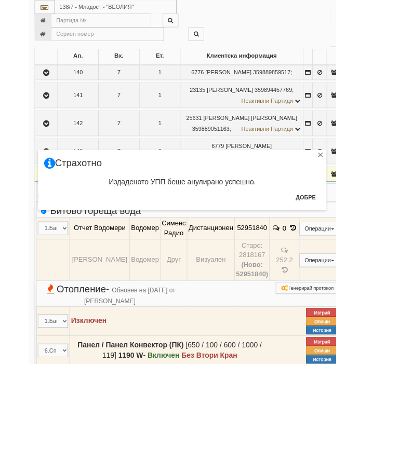
scroll to position [260, 0]
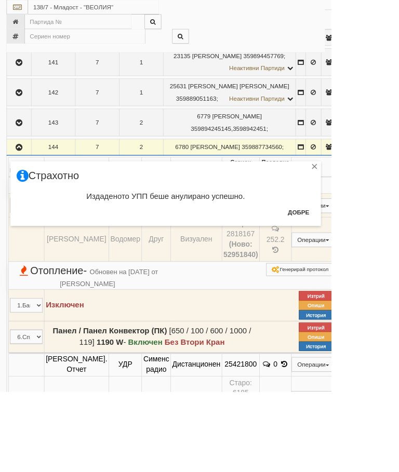
click at [379, 252] on button "Добре" at bounding box center [359, 256] width 38 height 17
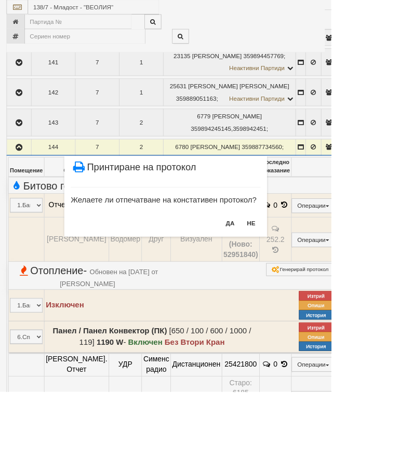
click at [314, 272] on button "НЕ" at bounding box center [303, 269] width 22 height 17
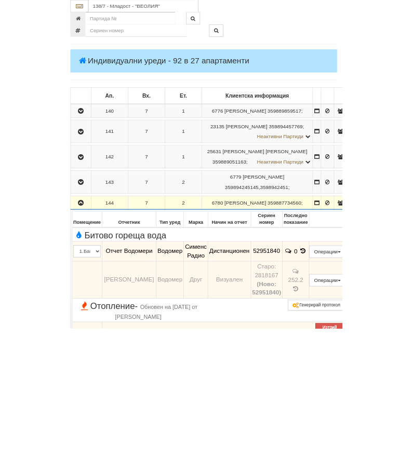
scroll to position [242, 0]
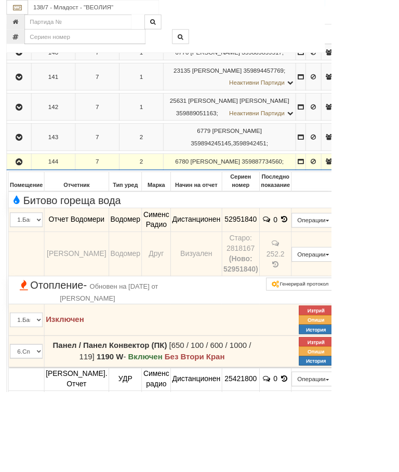
click at [27, 199] on icon "button" at bounding box center [23, 195] width 12 height 7
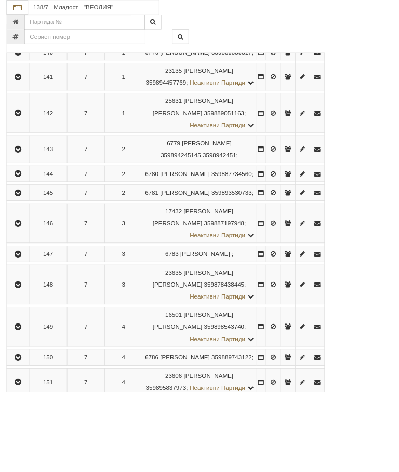
scroll to position [282, 0]
